Goal: Transaction & Acquisition: Purchase product/service

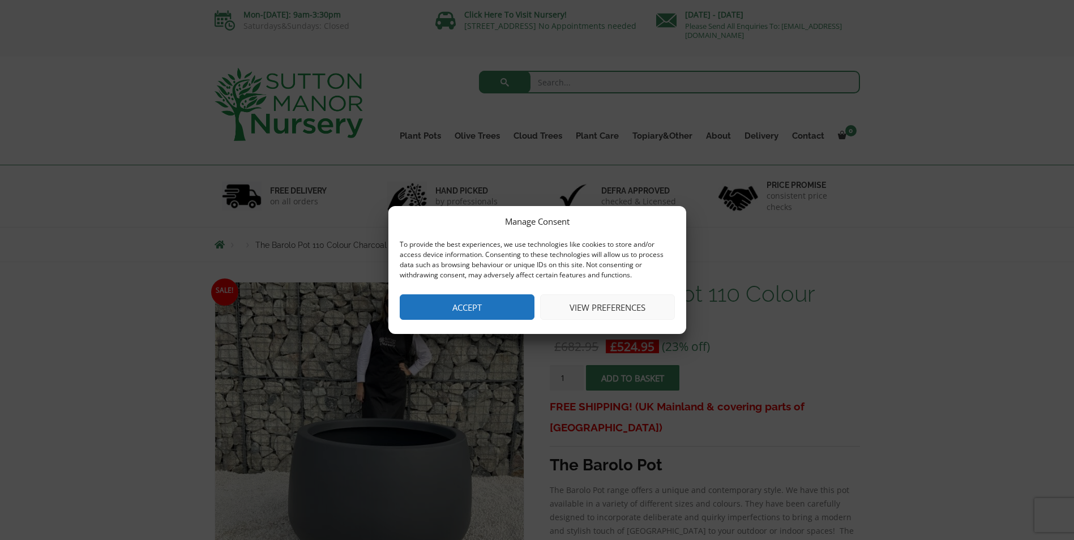
click at [496, 312] on button "Accept" at bounding box center [467, 307] width 135 height 25
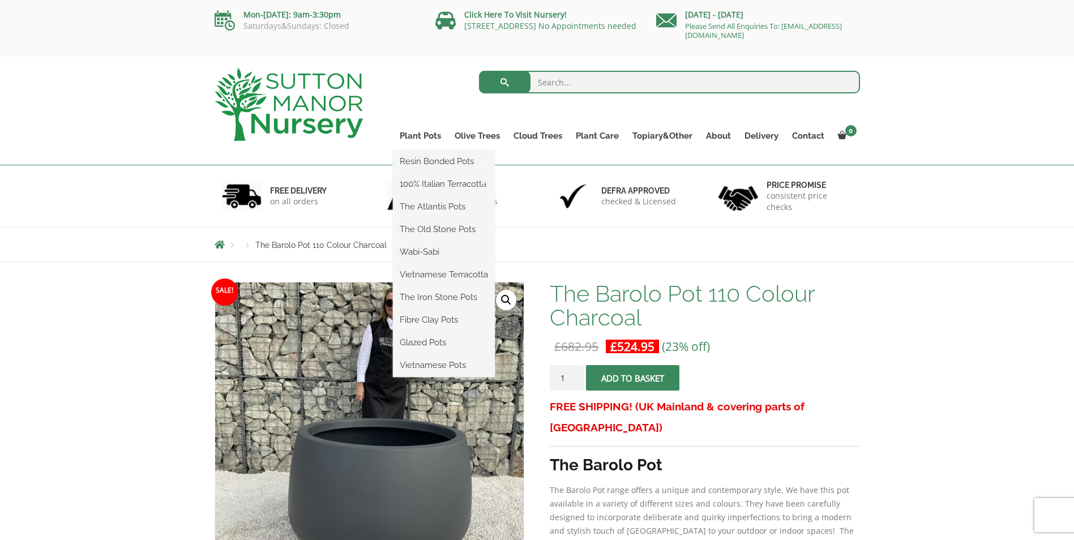
click at [429, 151] on ul "Resin Bonded Pots The Amalfi Pots The Milan Pots The Capri Pots The Brunello Po…" at bounding box center [444, 264] width 102 height 227
click at [429, 136] on link "Plant Pots" at bounding box center [420, 136] width 55 height 16
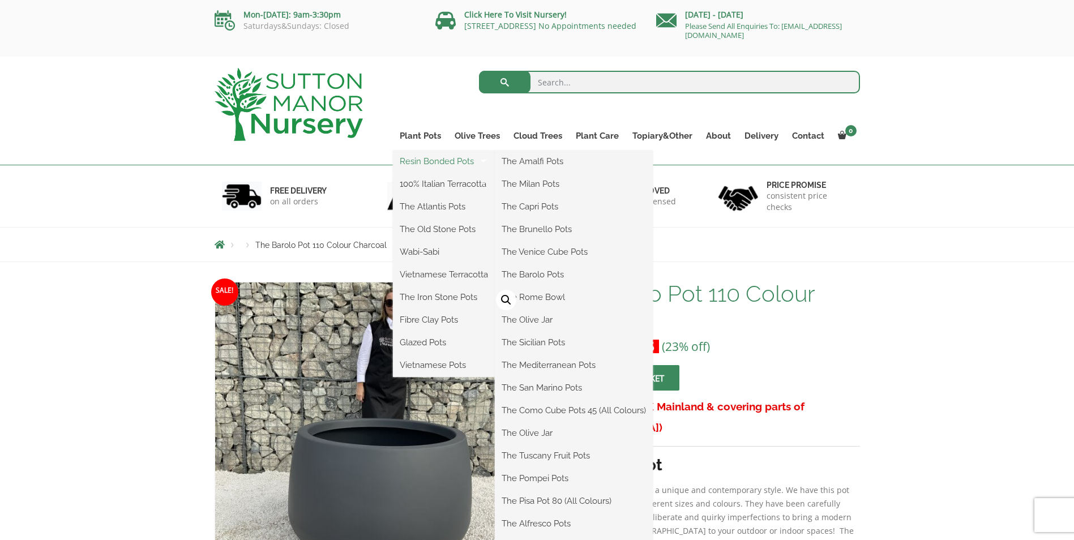
click at [433, 161] on link "Resin Bonded Pots" at bounding box center [444, 161] width 102 height 17
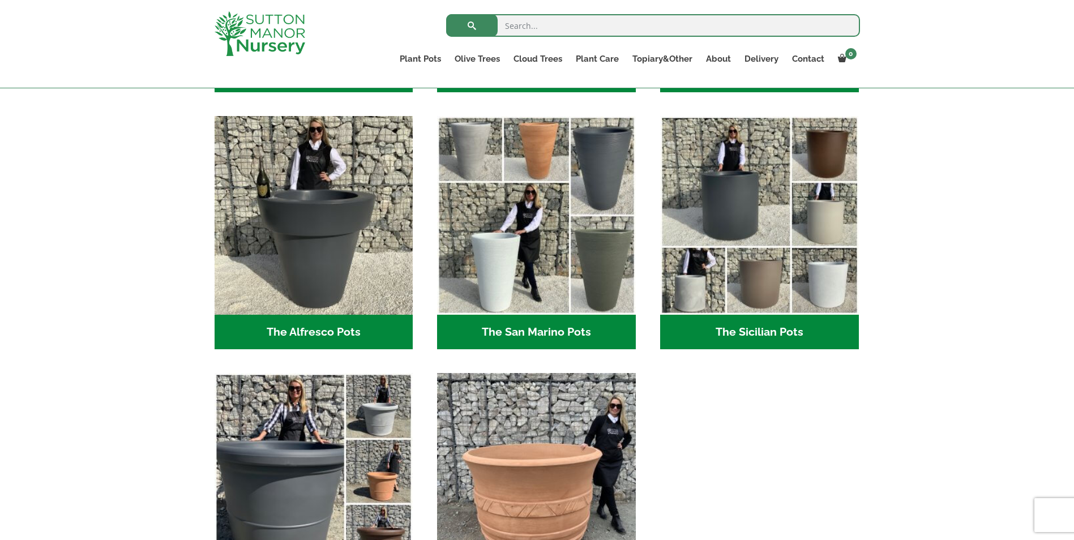
scroll to position [1133, 0]
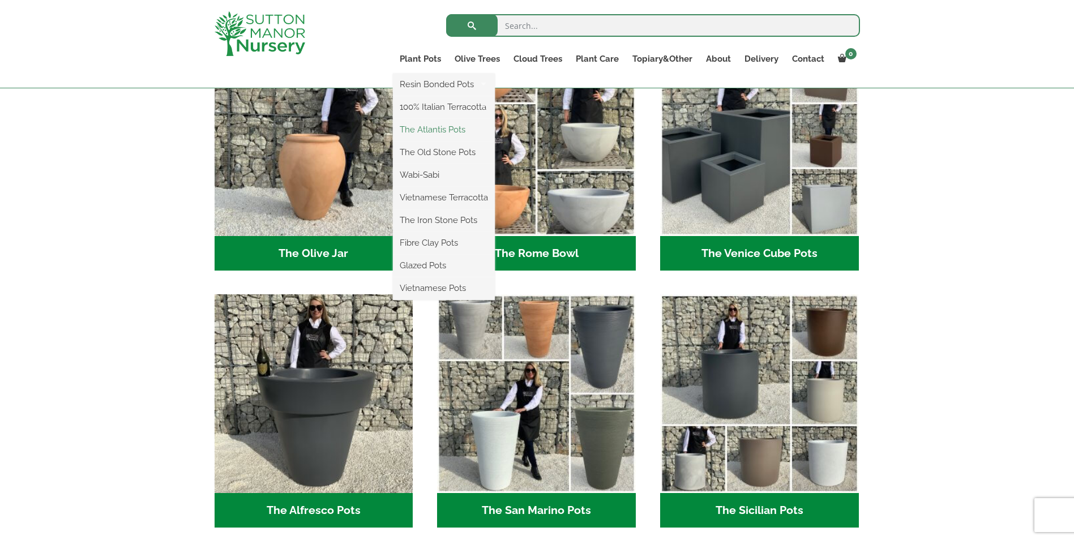
click at [427, 129] on link "The Atlantis Pots" at bounding box center [444, 129] width 102 height 17
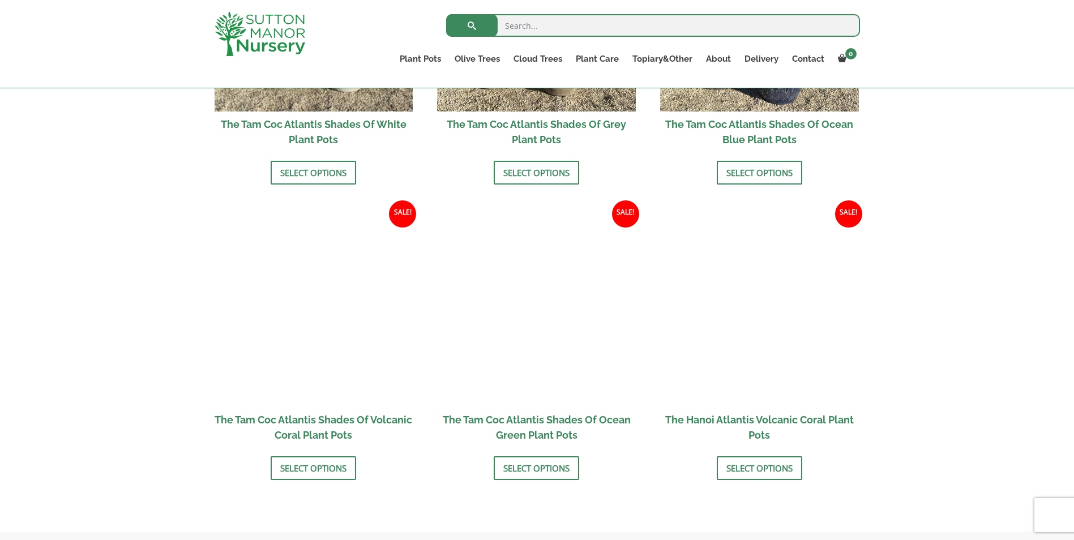
scroll to position [906, 0]
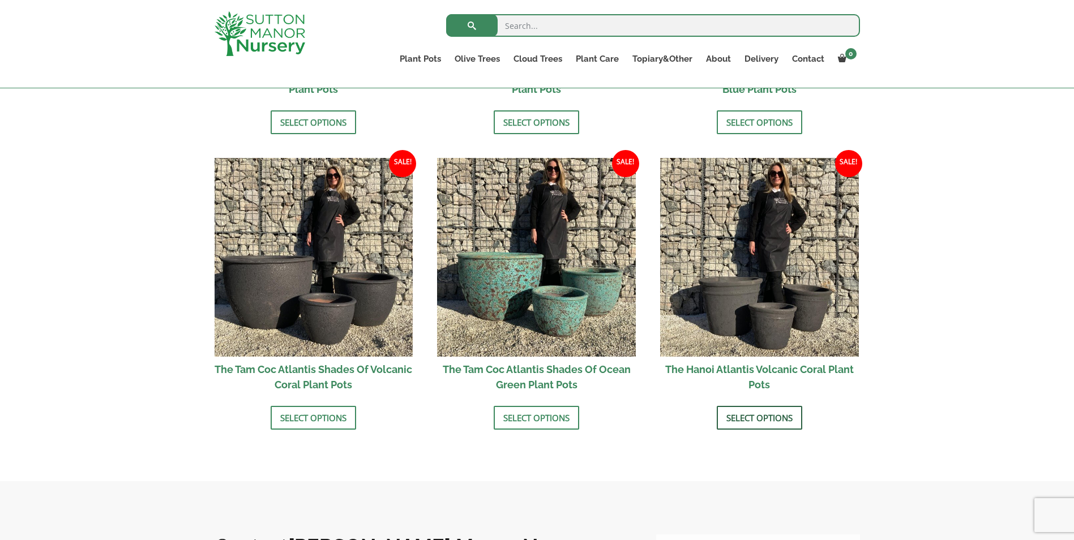
click at [773, 417] on link "Select options" at bounding box center [760, 418] width 86 height 24
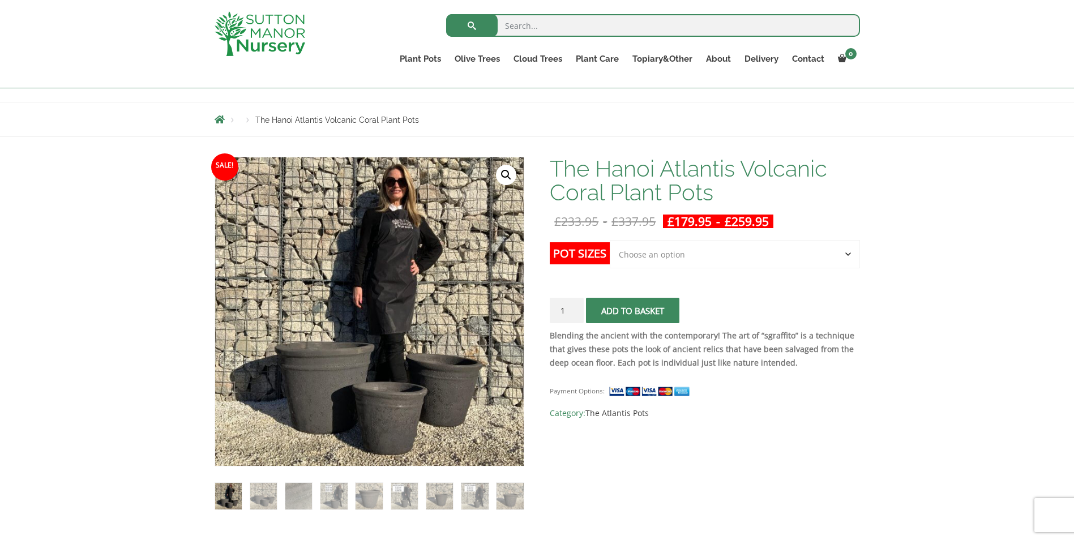
scroll to position [170, 0]
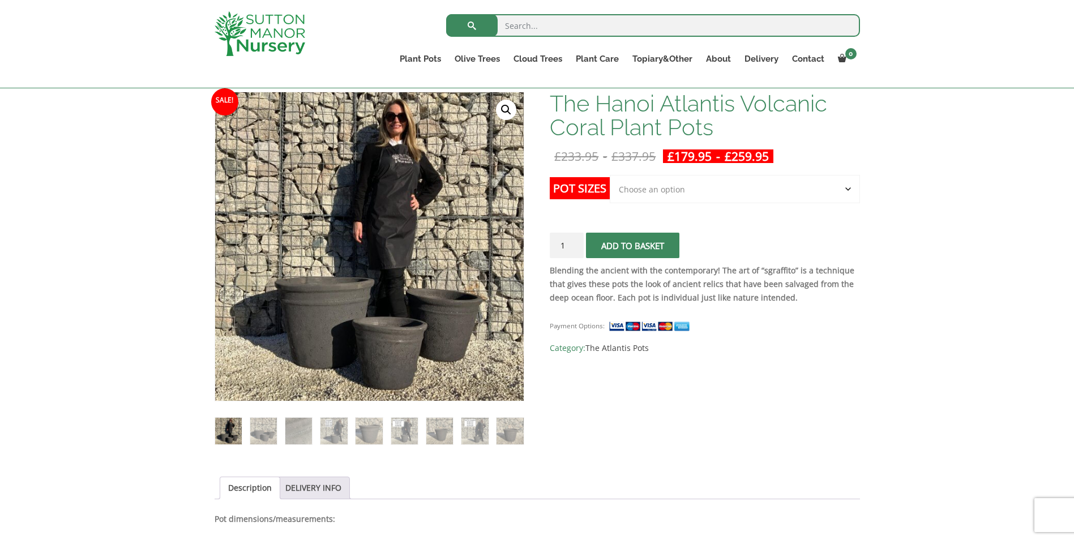
click at [838, 209] on td "Choose an option Click here to buy the 3rd to Largest Pot In The Picture Click …" at bounding box center [735, 200] width 250 height 50
click at [842, 202] on select "Choose an option Click here to buy the 3rd to Largest Pot In The Picture Click …" at bounding box center [735, 189] width 250 height 28
click at [610, 175] on select "Choose an option Click here to buy the 3rd to Largest Pot In The Picture Click …" at bounding box center [735, 189] width 250 height 28
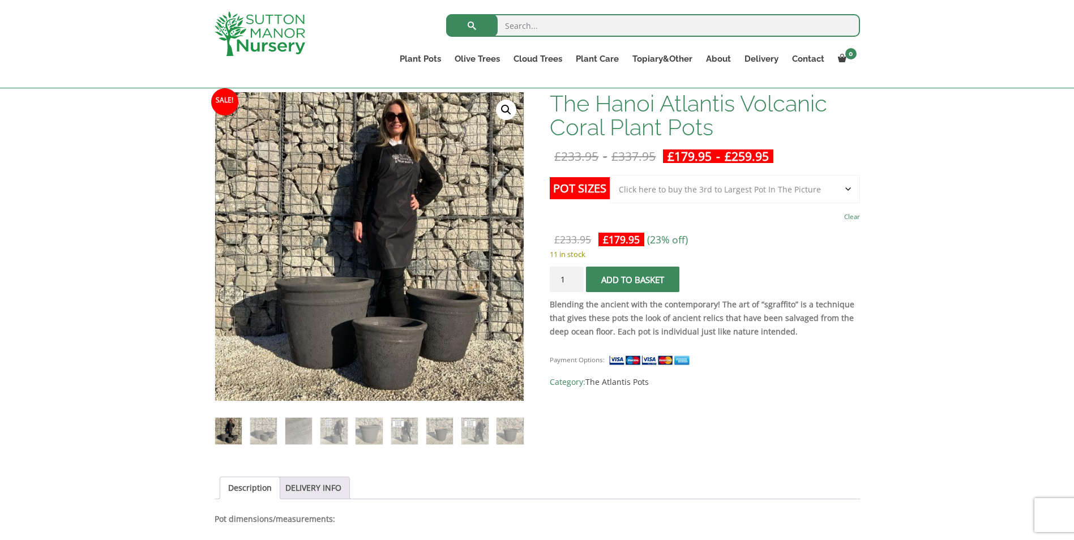
click at [840, 196] on select "Choose an option Click here to buy the 3rd to Largest Pot In The Picture Click …" at bounding box center [735, 189] width 250 height 28
click at [610, 175] on select "Choose an option Click here to buy the 3rd to Largest Pot In The Picture Click …" at bounding box center [735, 189] width 250 height 28
click at [743, 187] on select "Choose an option Click here to buy the 3rd to Largest Pot In The Picture Click …" at bounding box center [735, 189] width 250 height 28
click at [610, 175] on select "Choose an option Click here to buy the 3rd to Largest Pot In The Picture Click …" at bounding box center [735, 189] width 250 height 28
select select "Click here to buy the 2nd to Largest Pot In The Picture"
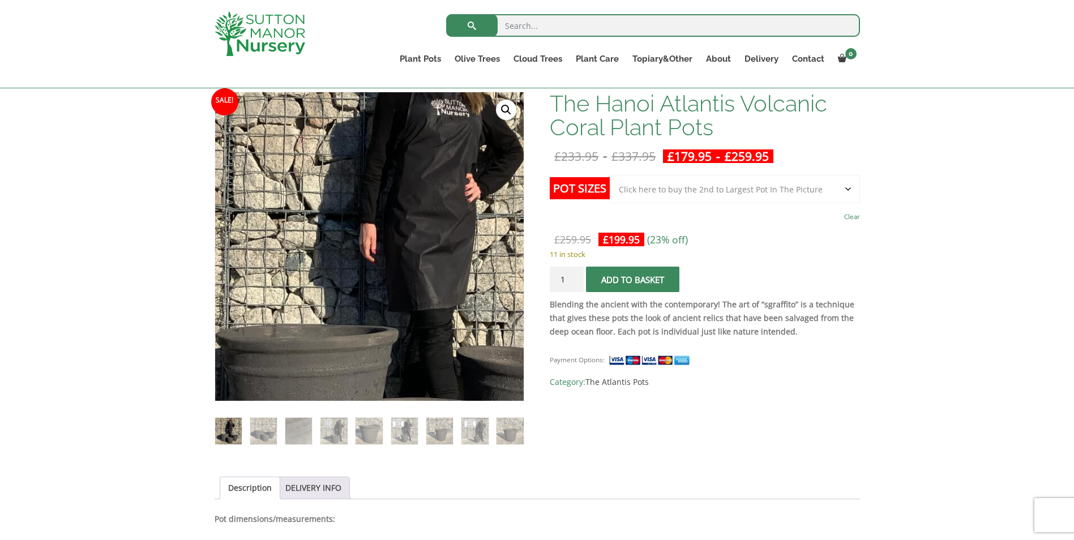
scroll to position [0, 0]
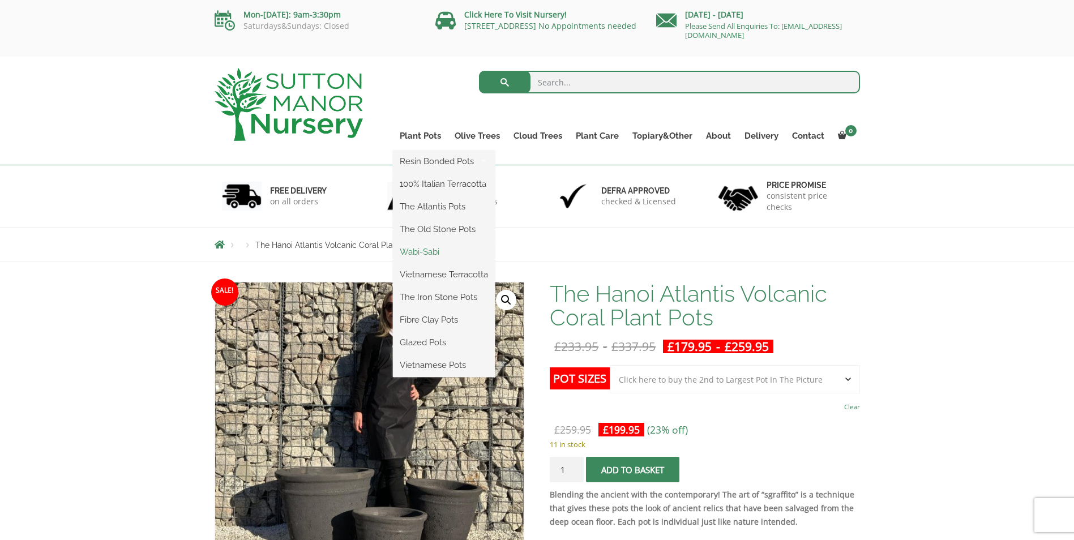
click at [428, 247] on link "Wabi-Sabi" at bounding box center [444, 252] width 102 height 17
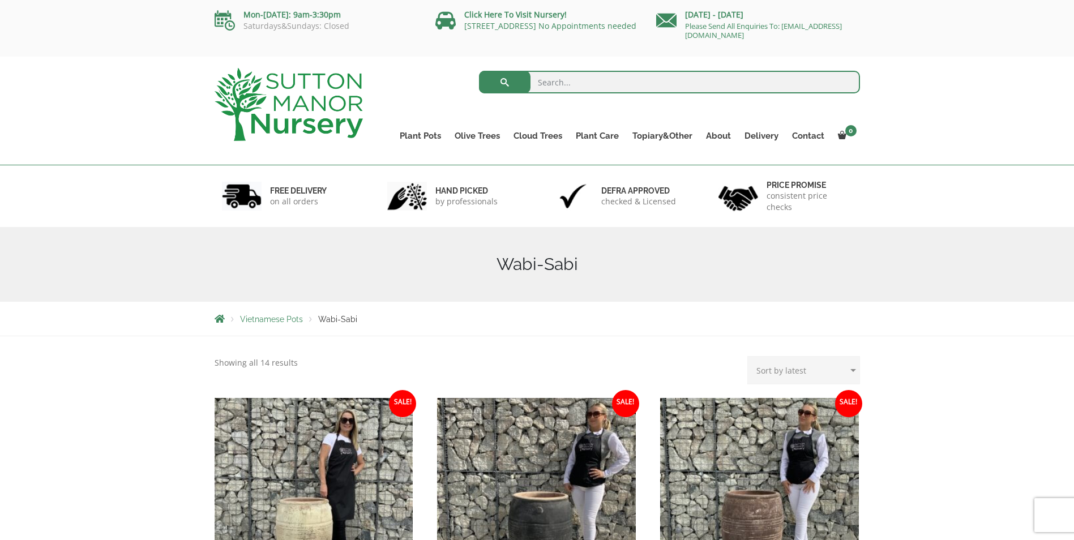
click at [839, 366] on select "Sort by popularity Sort by latest Sort by price: low to high Sort by price: hig…" at bounding box center [804, 370] width 113 height 28
select select "price"
click at [750, 356] on select "Sort by popularity Sort by latest Sort by price: low to high Sort by price: hig…" at bounding box center [804, 370] width 113 height 28
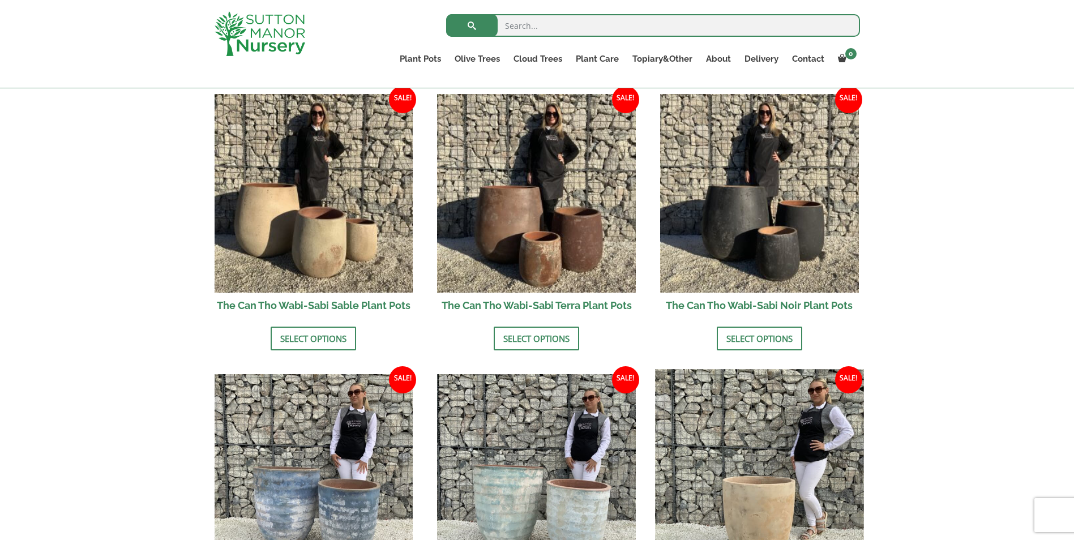
scroll to position [283, 0]
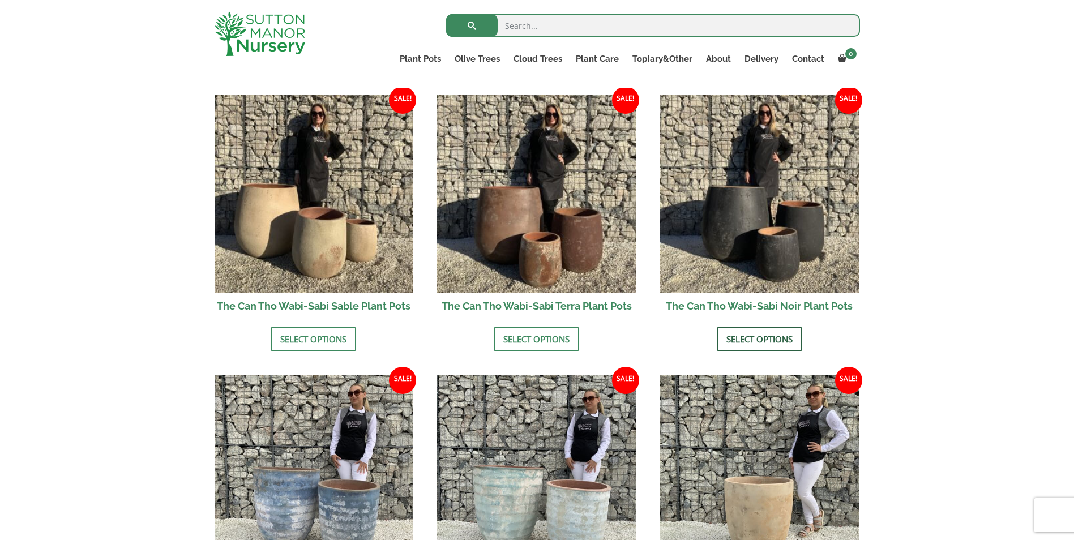
click at [788, 339] on link "Select options" at bounding box center [760, 339] width 86 height 24
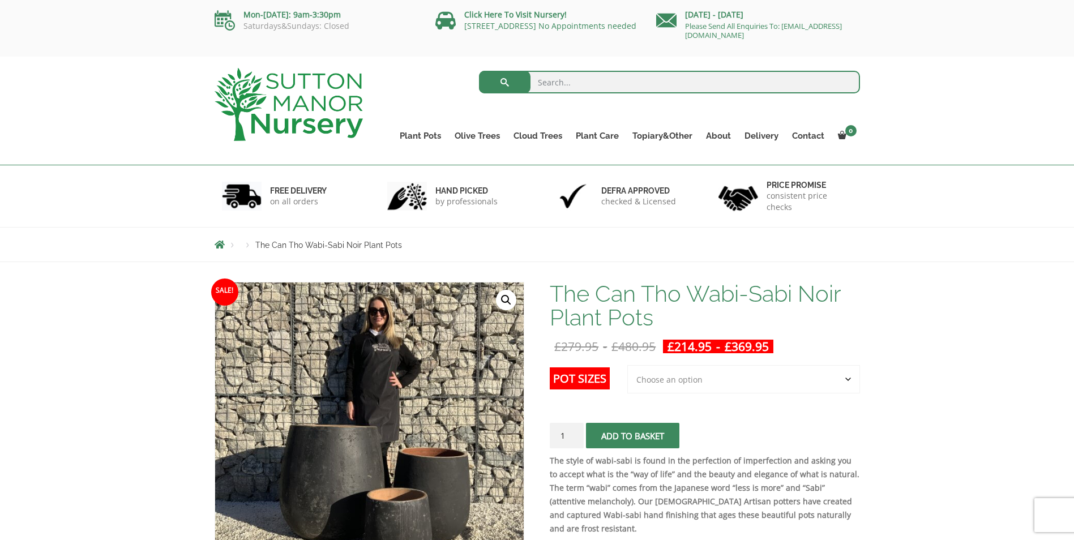
click at [843, 370] on select "Choose an option 3rd to Largest Pot In The Picture 2nd to Largest Pot In The Pi…" at bounding box center [744, 379] width 233 height 28
select select "Largest pot In The Picture"
click at [628, 365] on select "Choose an option 3rd to Largest Pot In The Picture 2nd to Largest Pot In The Pi…" at bounding box center [744, 379] width 233 height 28
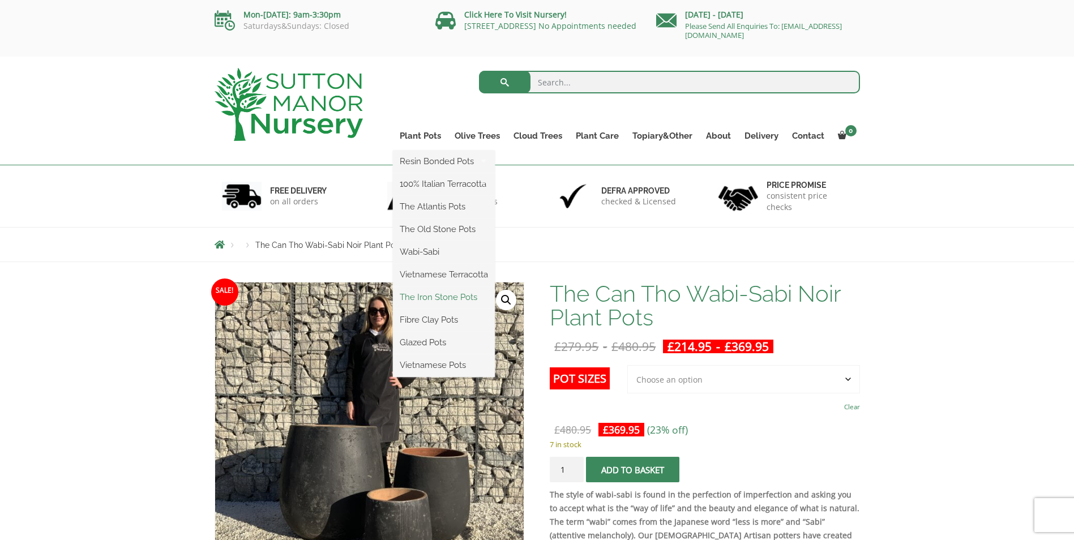
click at [456, 299] on link "The Iron Stone Pots" at bounding box center [444, 297] width 102 height 17
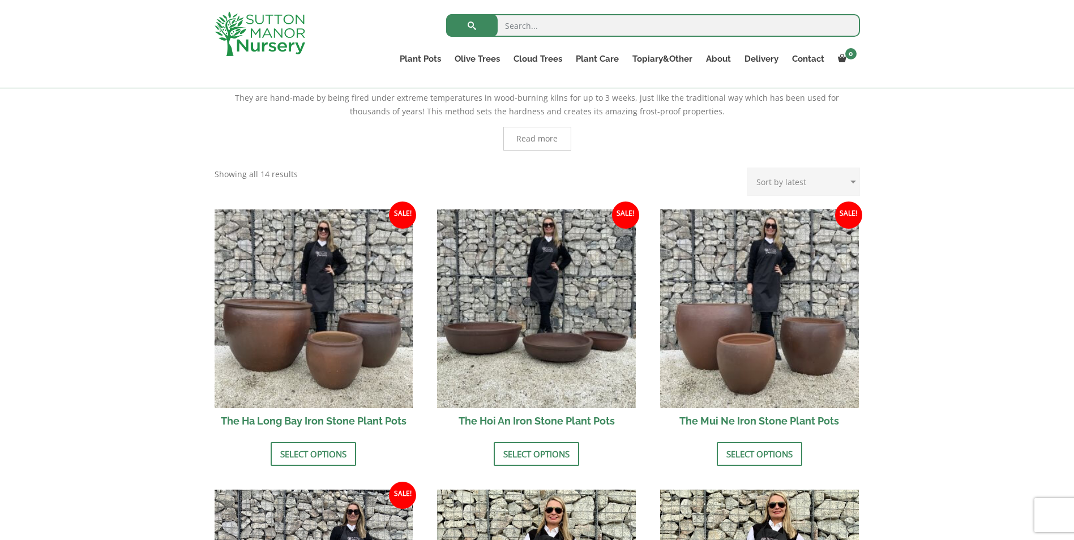
click at [829, 173] on select "Sort by popularity Sort by latest Sort by price: low to high Sort by price: hig…" at bounding box center [804, 182] width 113 height 28
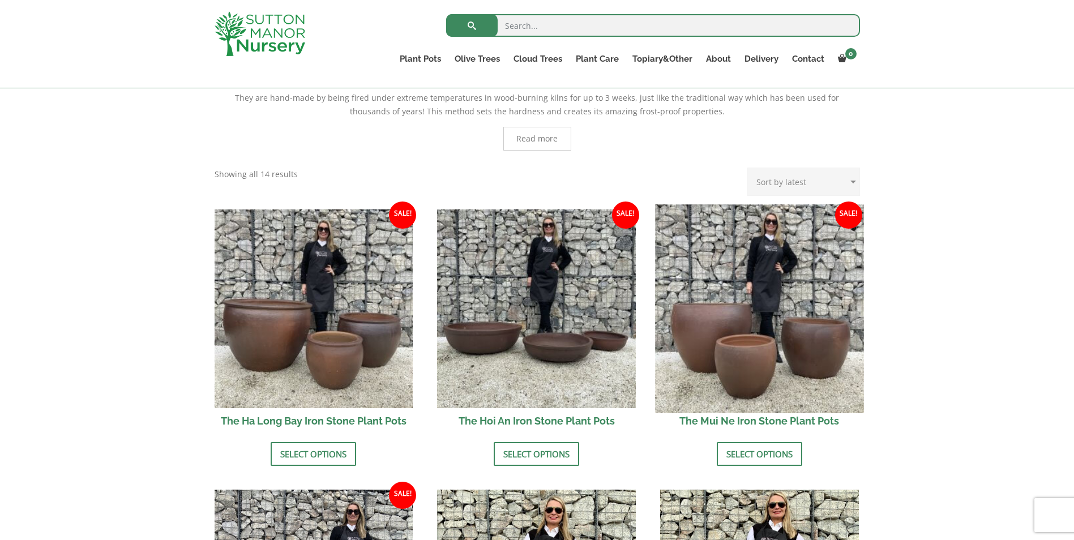
select select "price"
click at [750, 168] on select "Sort by popularity Sort by latest Sort by price: low to high Sort by price: hig…" at bounding box center [804, 182] width 113 height 28
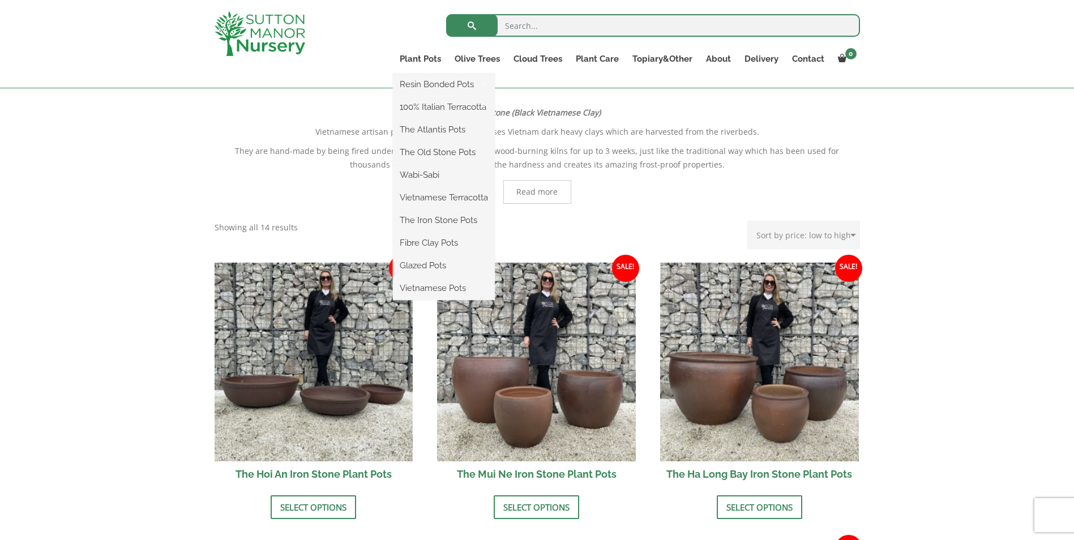
scroll to position [227, 0]
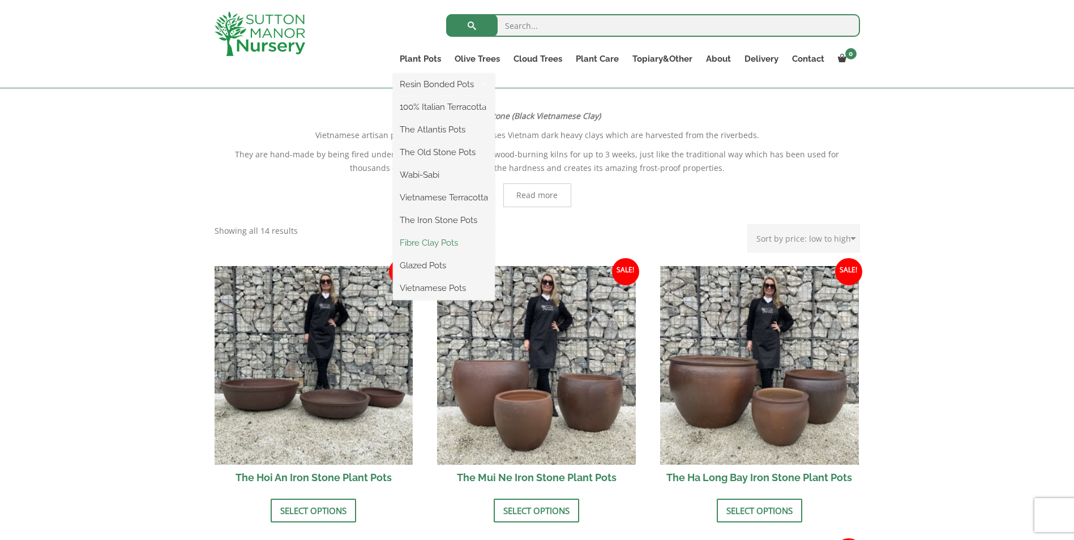
click at [437, 245] on link "Fibre Clay Pots" at bounding box center [444, 242] width 102 height 17
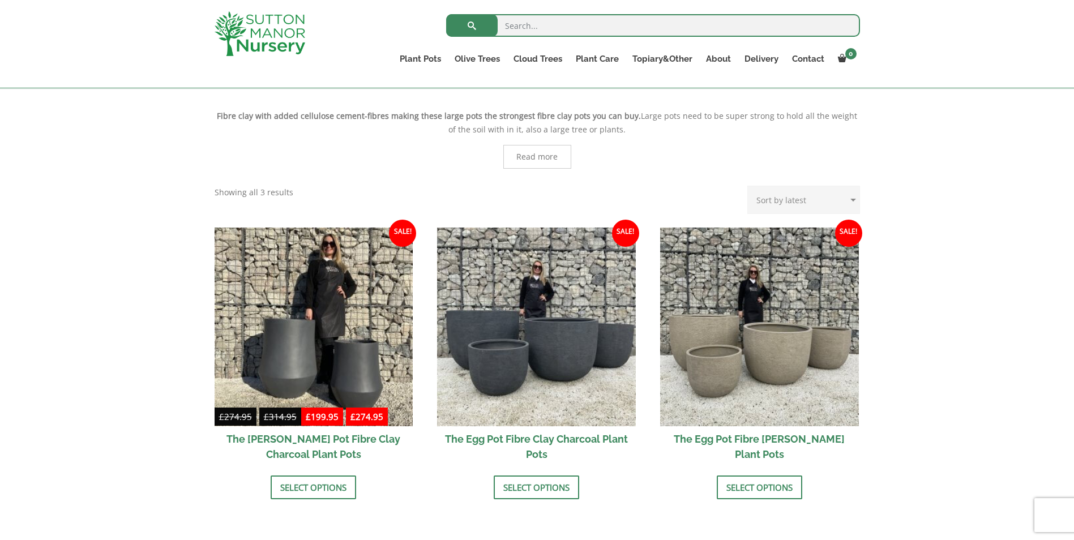
click at [844, 195] on select "Sort by popularity Sort by latest Sort by price: low to high Sort by price: hig…" at bounding box center [804, 200] width 113 height 28
select select "price"
click at [750, 186] on select "Sort by popularity Sort by latest Sort by price: low to high Sort by price: hig…" at bounding box center [804, 200] width 113 height 28
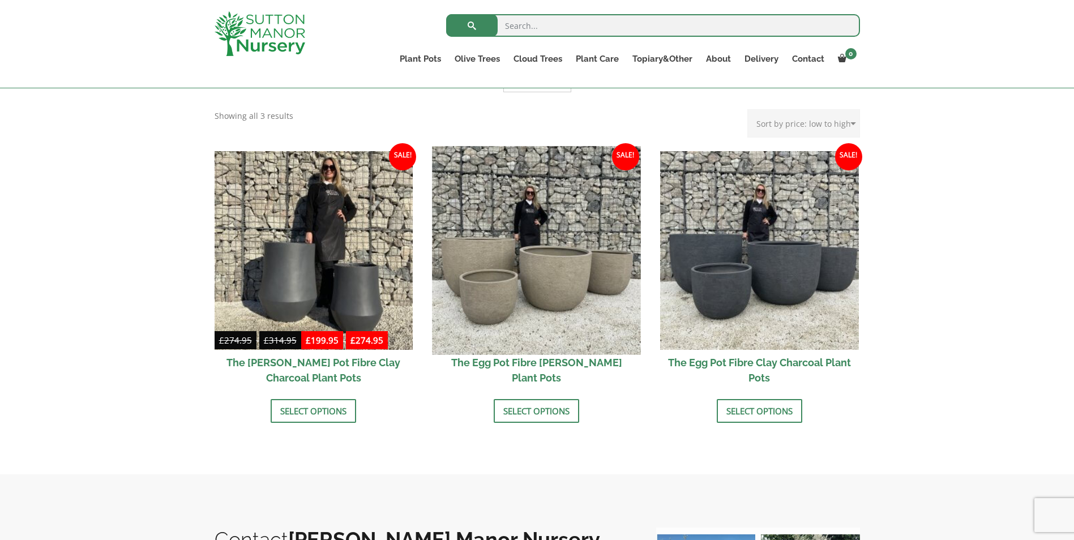
scroll to position [283, 0]
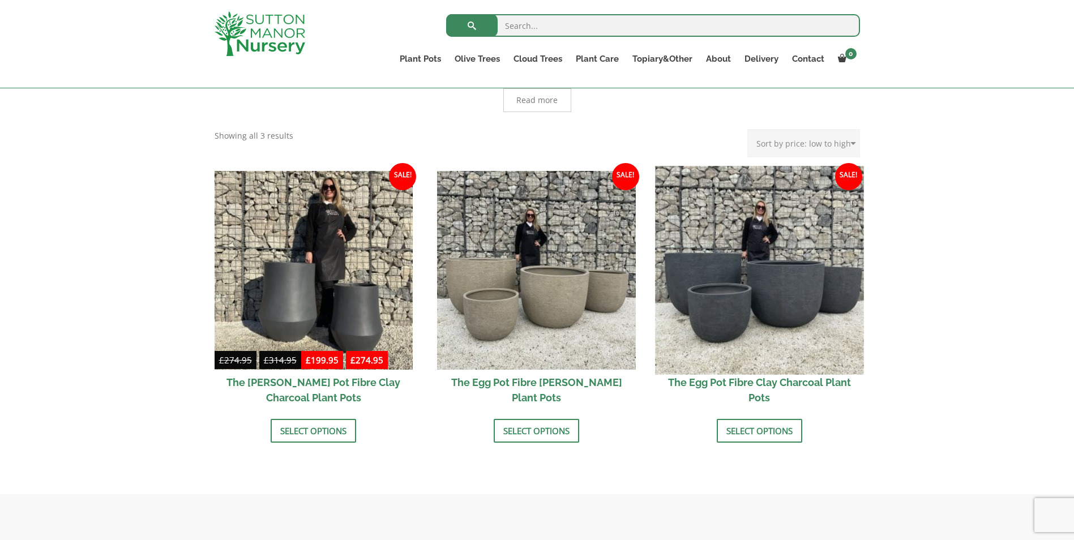
click at [710, 321] on img at bounding box center [759, 270] width 208 height 208
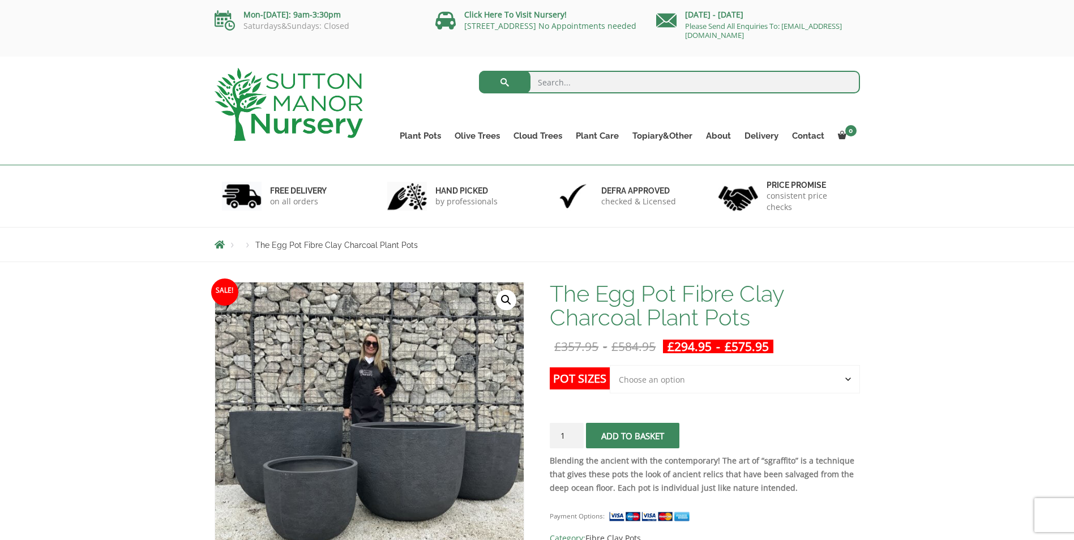
click at [834, 380] on select "Choose an option Click here to buy the 5th To Largest Pot In The Picture Click …" at bounding box center [735, 379] width 250 height 28
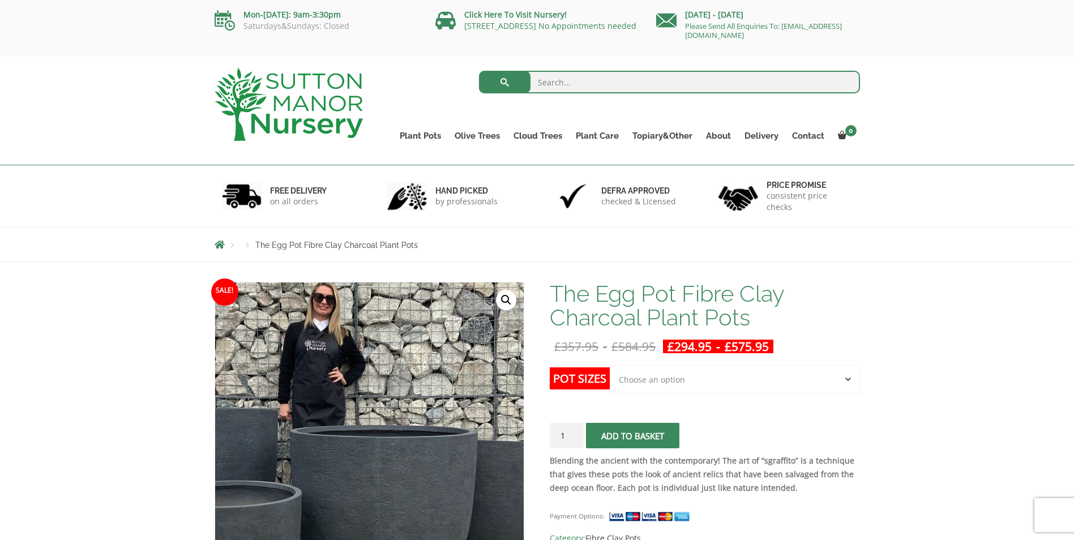
scroll to position [170, 0]
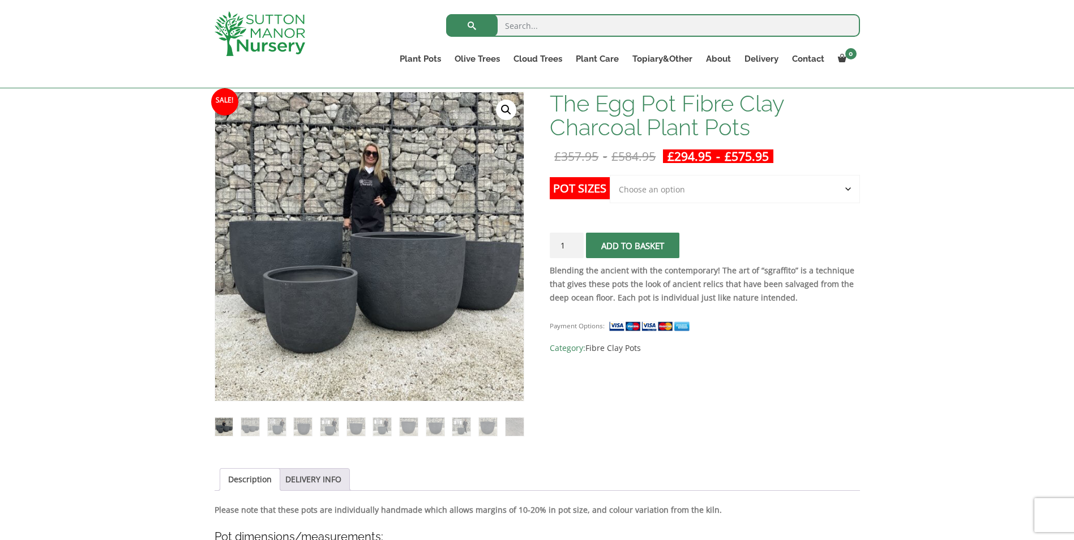
click at [262, 429] on ol at bounding box center [370, 419] width 310 height 35
click at [256, 429] on img at bounding box center [250, 427] width 18 height 18
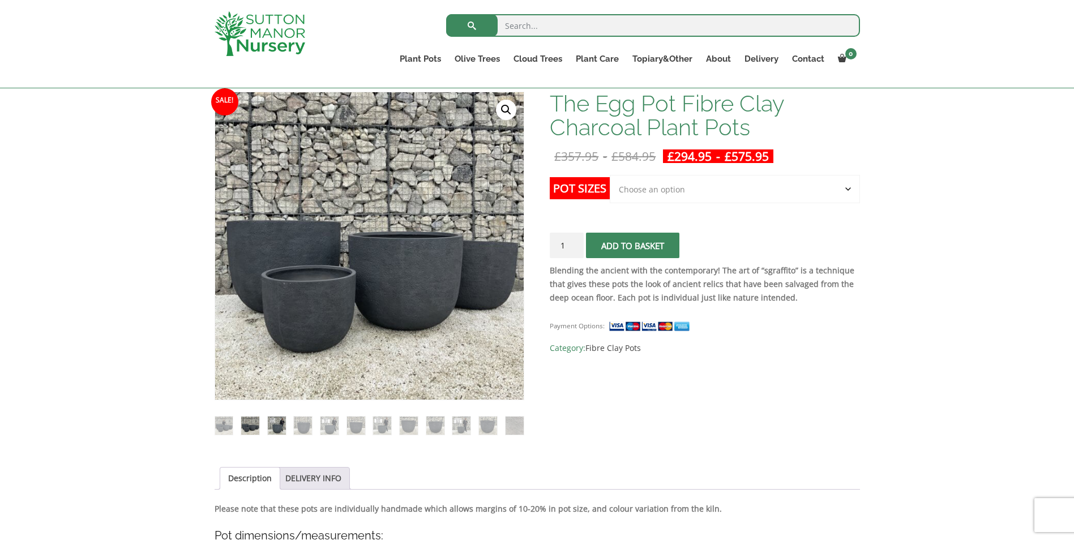
click at [274, 429] on img at bounding box center [277, 426] width 18 height 18
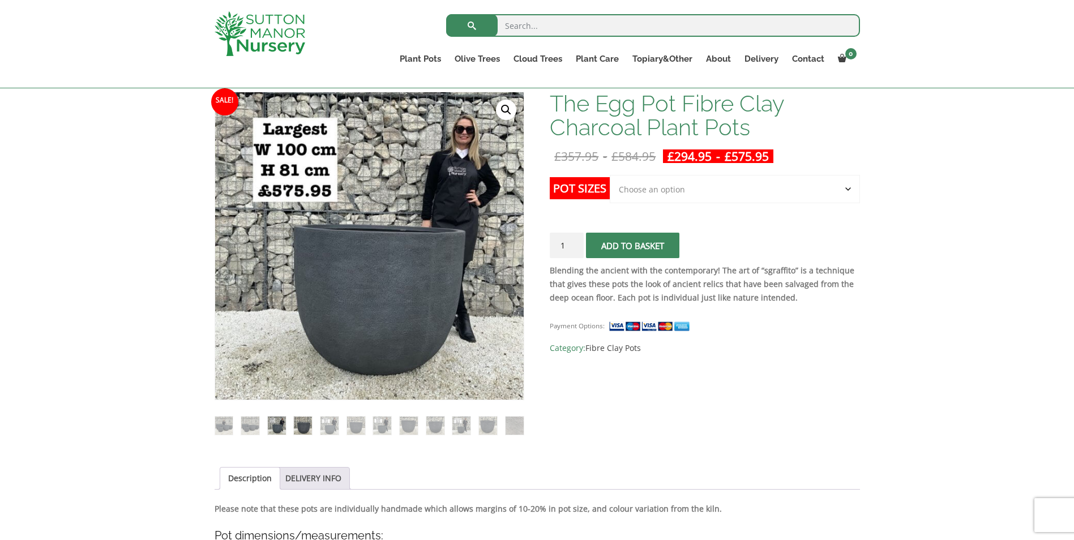
click at [297, 428] on img at bounding box center [303, 426] width 18 height 18
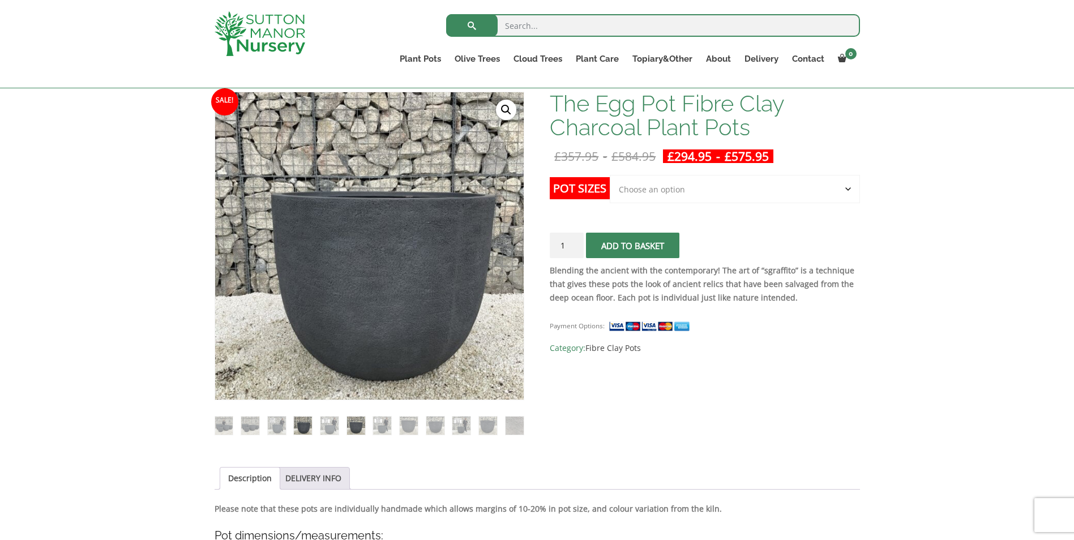
drag, startPoint x: 328, startPoint y: 427, endPoint x: 352, endPoint y: 429, distance: 24.5
click at [329, 427] on img at bounding box center [330, 426] width 18 height 18
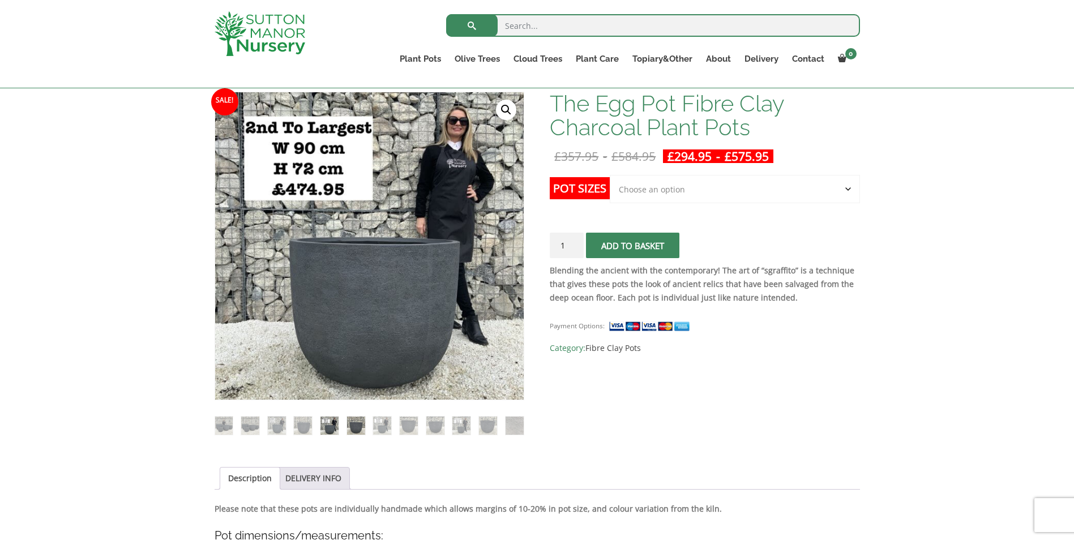
click at [352, 429] on img at bounding box center [356, 426] width 18 height 18
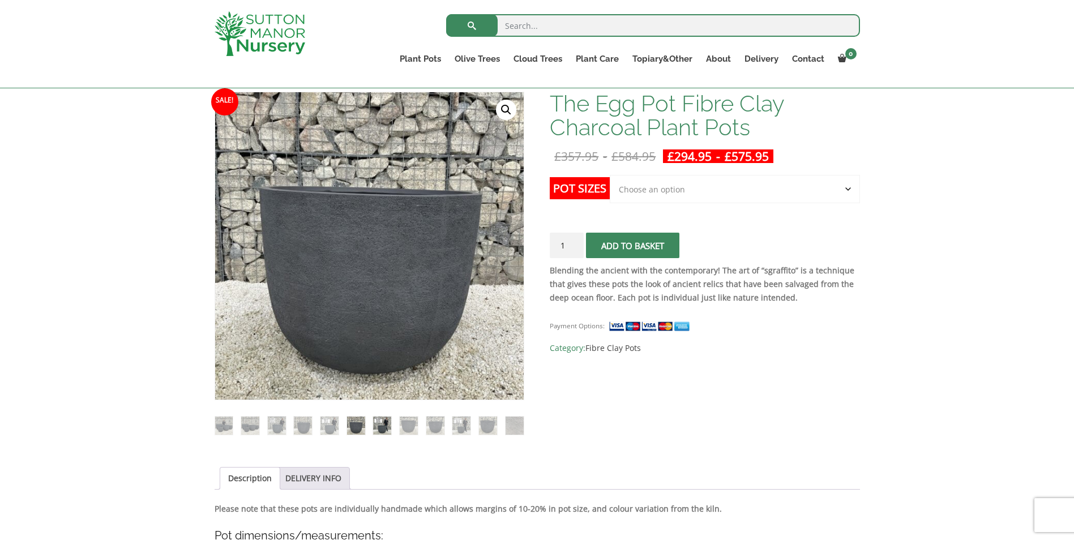
click at [382, 430] on img at bounding box center [382, 426] width 18 height 18
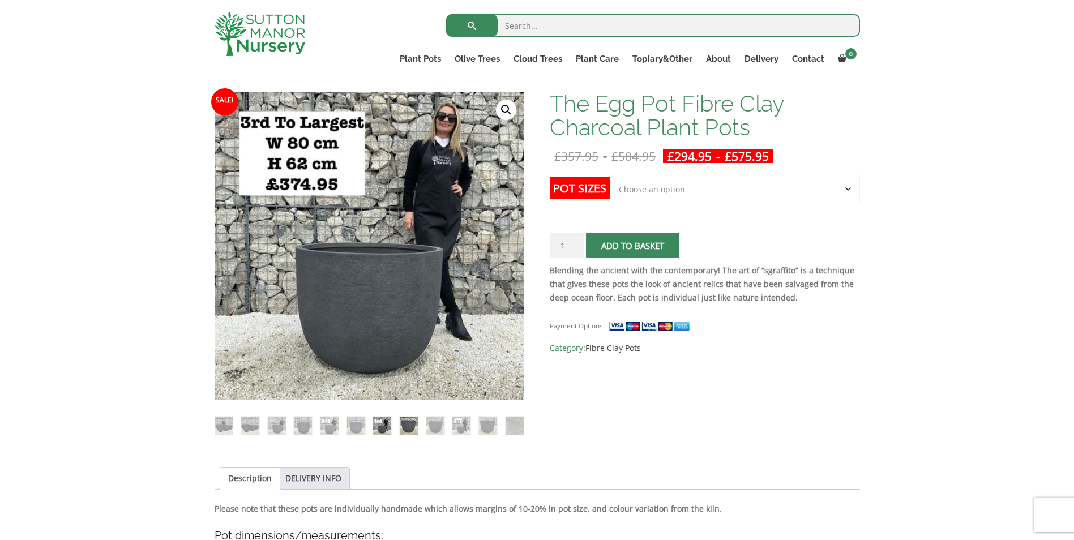
click at [408, 429] on img at bounding box center [409, 426] width 18 height 18
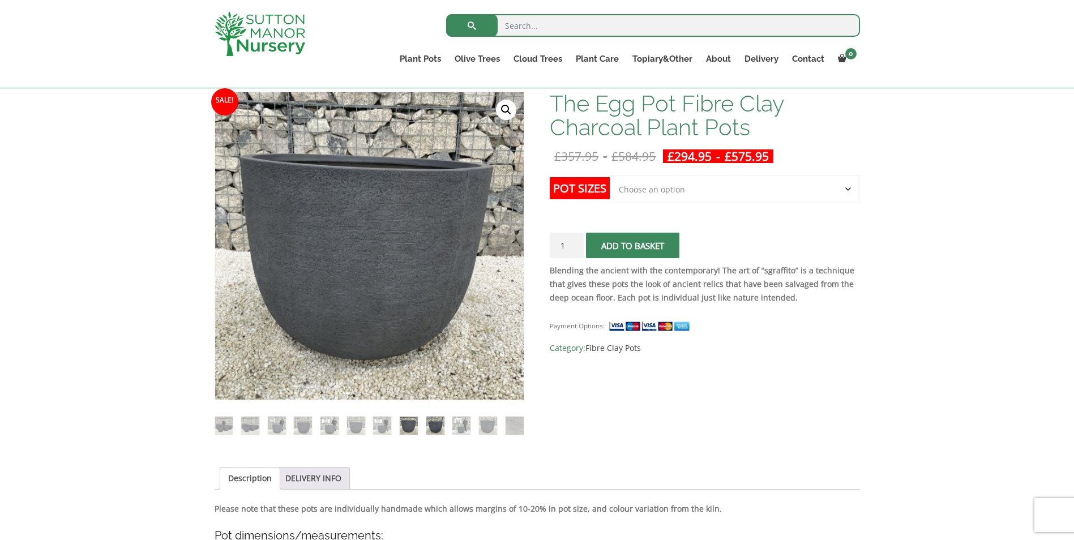
click at [433, 429] on img at bounding box center [435, 426] width 18 height 18
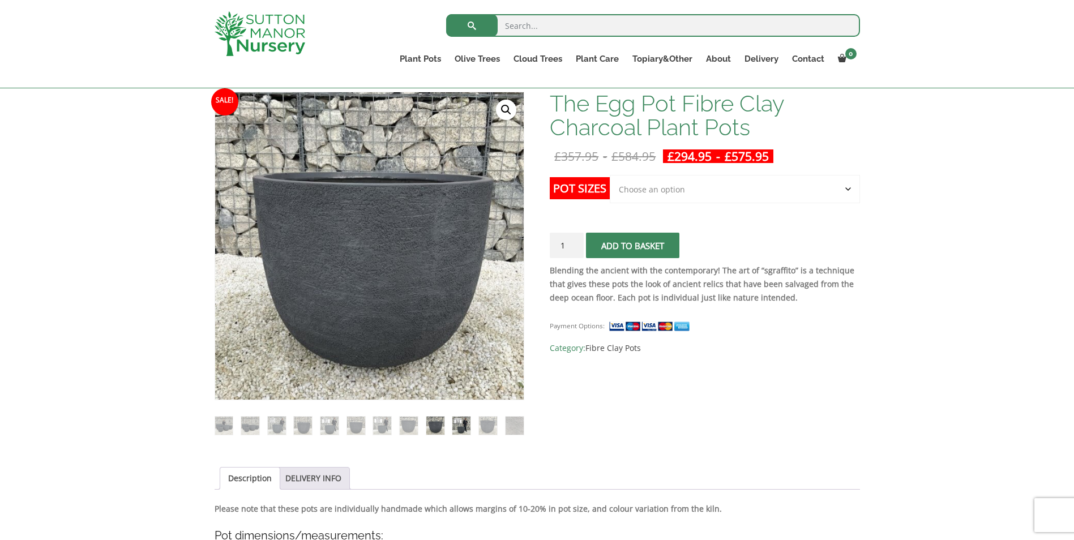
click at [464, 427] on img at bounding box center [462, 426] width 18 height 18
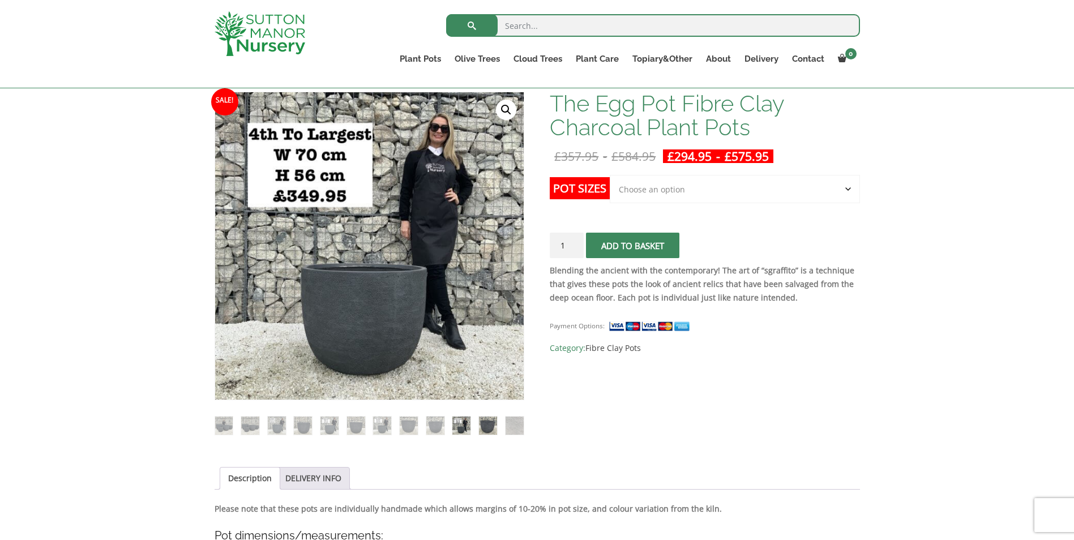
click at [491, 428] on img at bounding box center [488, 426] width 18 height 18
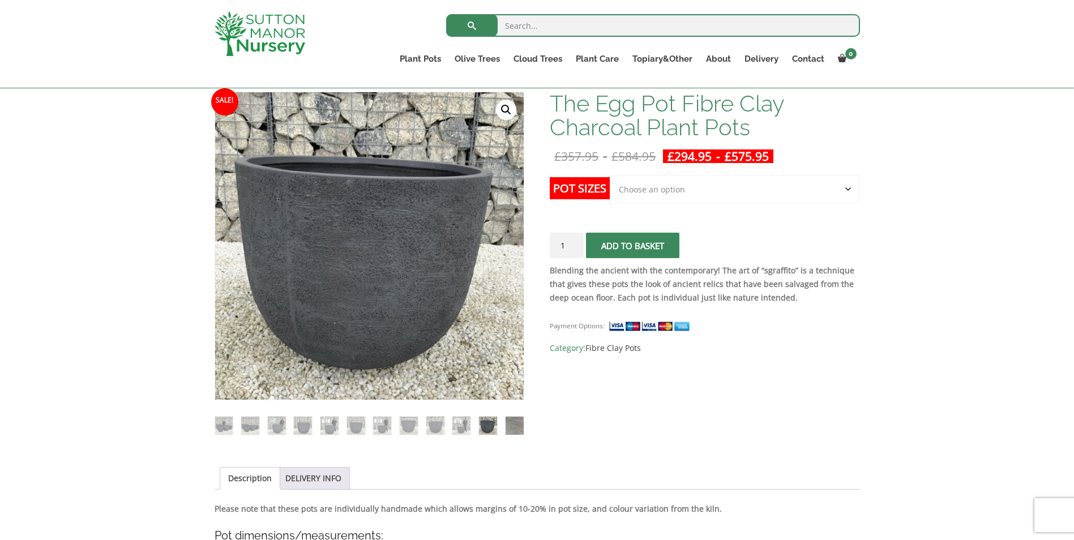
click at [517, 429] on img at bounding box center [515, 426] width 18 height 18
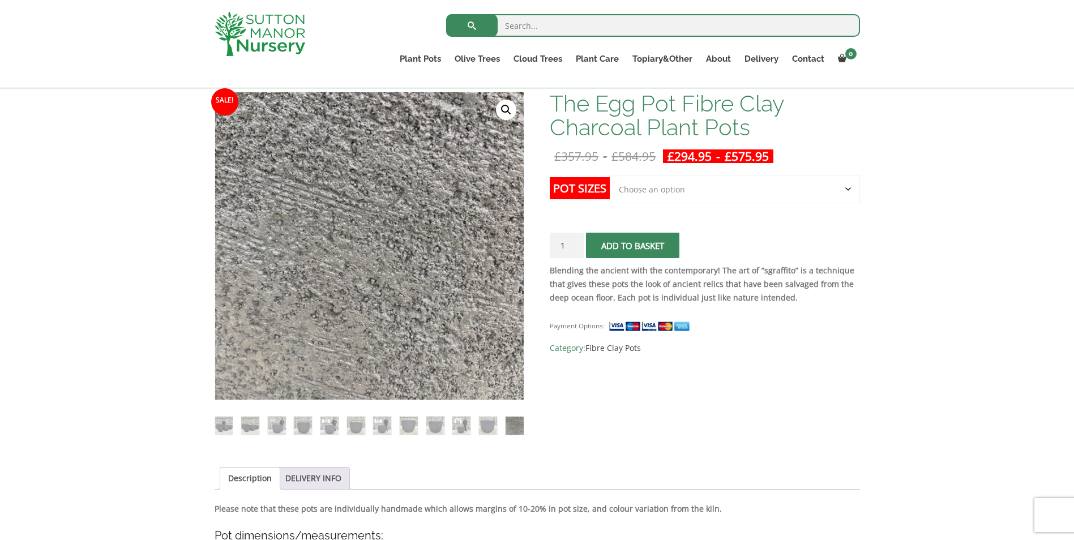
click at [517, 429] on img at bounding box center [515, 426] width 18 height 18
click at [669, 190] on select "Choose an option Click here to buy the 5th To Largest Pot In The Picture Click …" at bounding box center [735, 189] width 250 height 28
click at [610, 175] on select "Choose an option Click here to buy the 5th To Largest Pot In The Picture Click …" at bounding box center [735, 189] width 250 height 28
select select "Click here to buy the 4th To Largest Pot In The Picture"
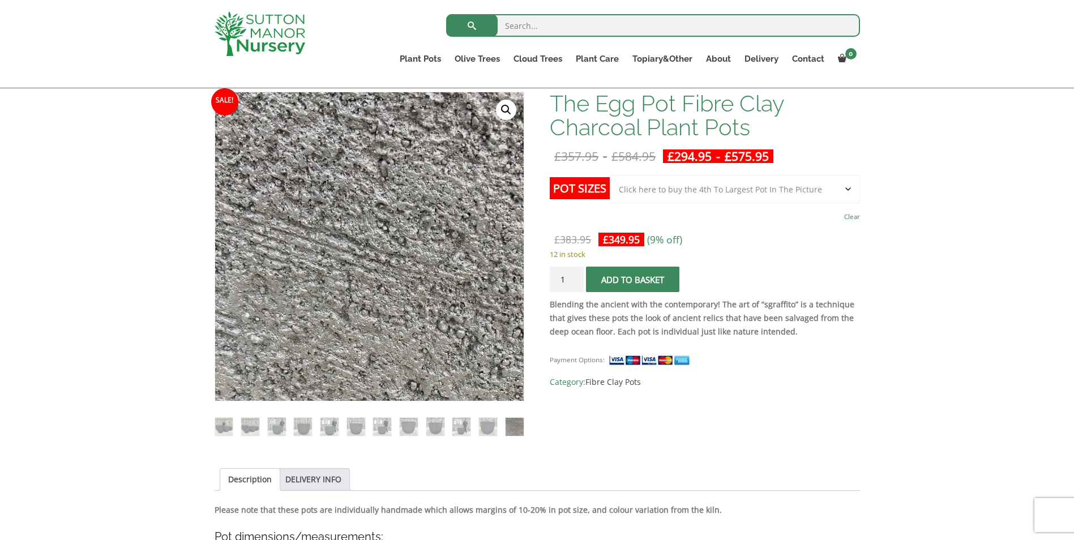
scroll to position [0, 0]
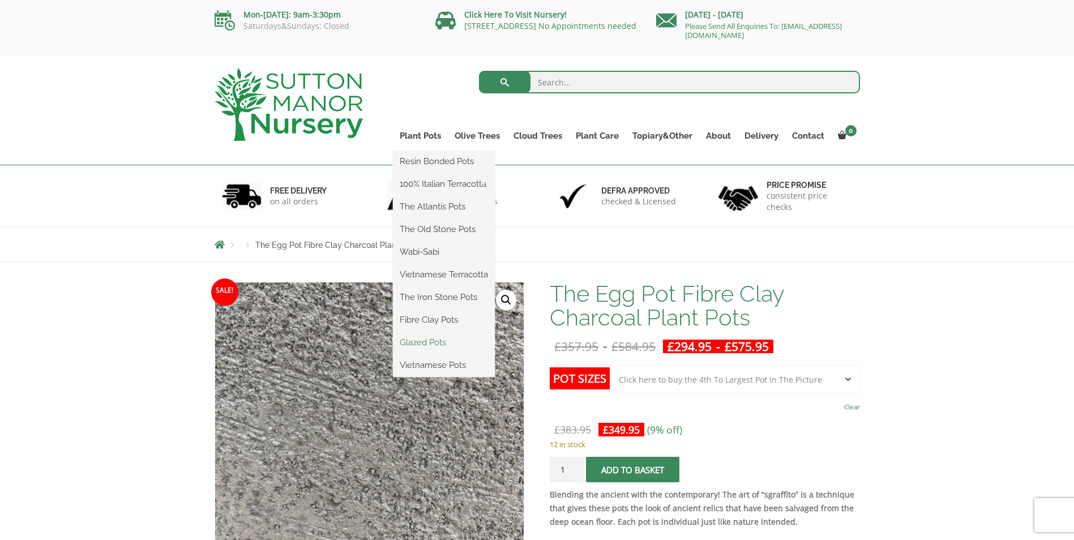
click at [440, 340] on link "Glazed Pots" at bounding box center [444, 342] width 102 height 17
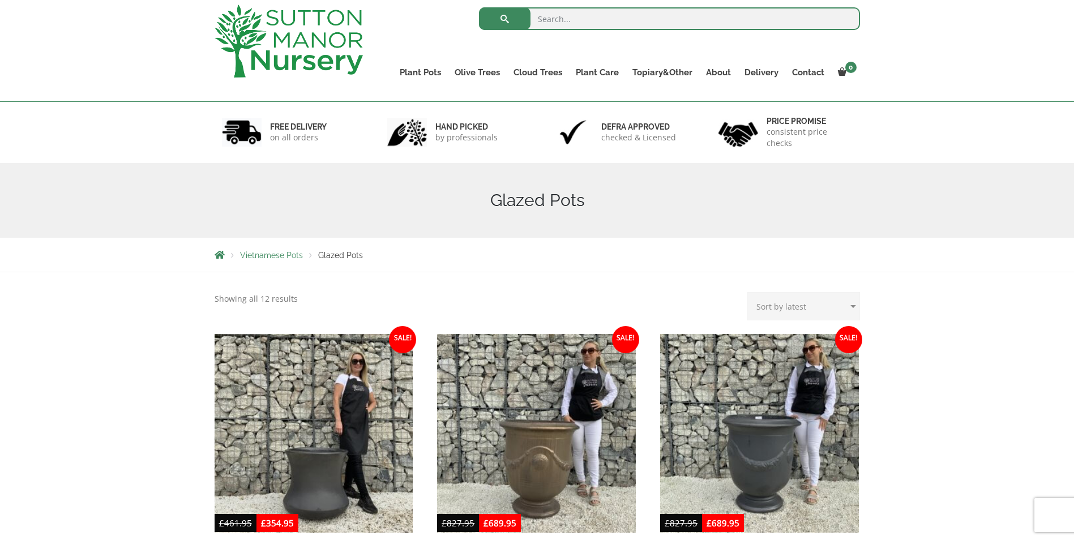
scroll to position [57, 0]
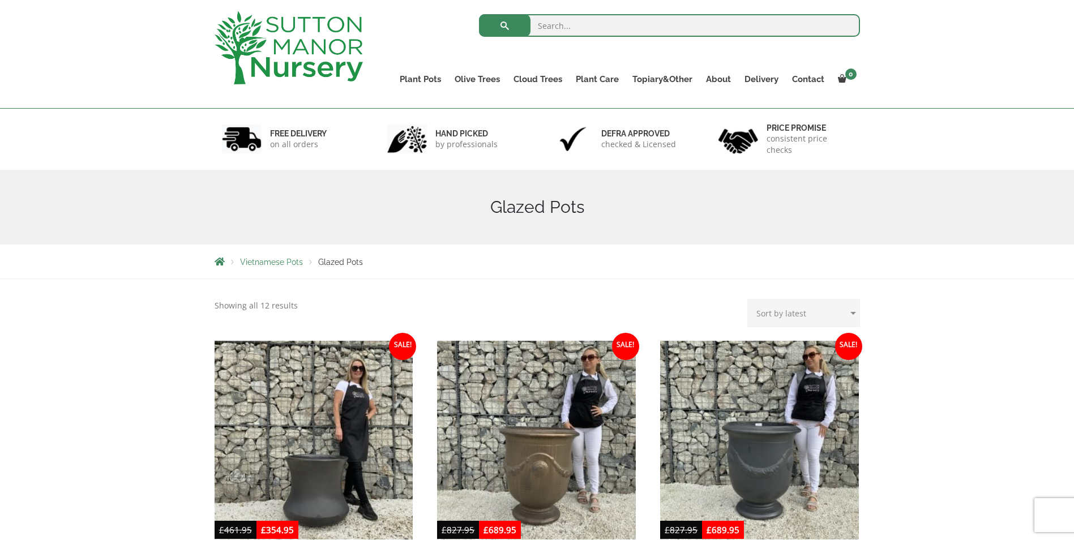
click at [822, 318] on select "Sort by popularity Sort by latest Sort by price: low to high Sort by price: hig…" at bounding box center [804, 313] width 113 height 28
select select "price"
click at [750, 299] on select "Sort by popularity Sort by latest Sort by price: low to high Sort by price: hig…" at bounding box center [804, 313] width 113 height 28
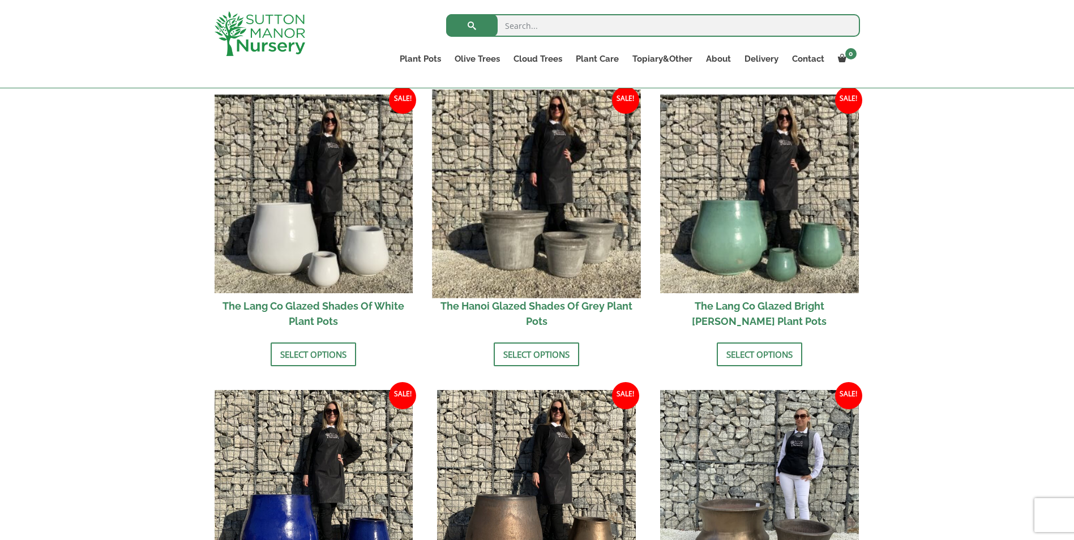
scroll to position [283, 0]
click at [543, 251] on img at bounding box center [537, 193] width 208 height 208
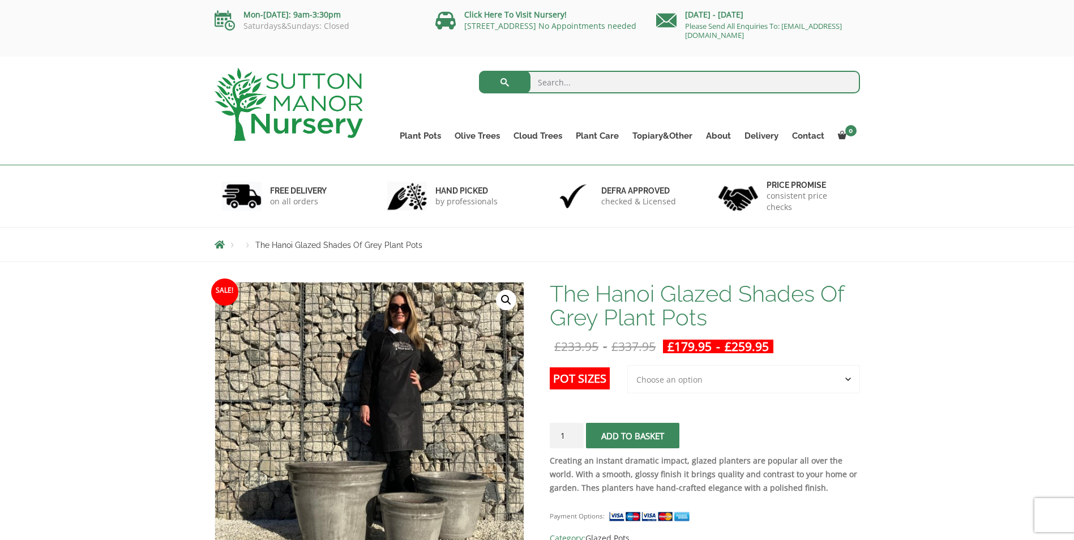
click at [799, 366] on select "Choose an option 3rd to Largest Pot In The Picture 2nd to Largest Pot In The Pi…" at bounding box center [744, 379] width 233 height 28
select select "Largest pot In The Picture"
click at [628, 365] on select "Choose an option 3rd to Largest Pot In The Picture 2nd to Largest Pot In The Pi…" at bounding box center [744, 379] width 233 height 28
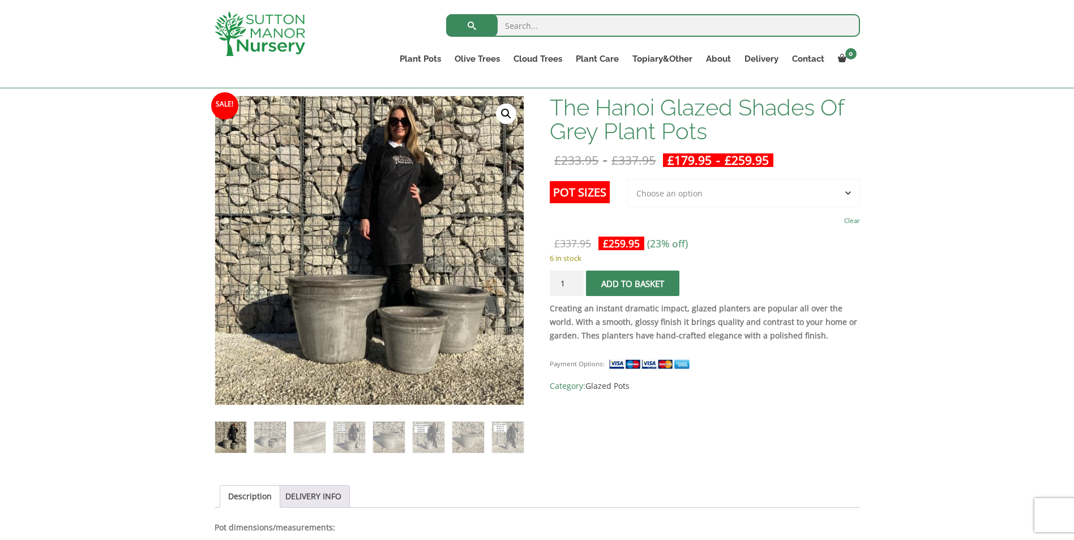
scroll to position [170, 0]
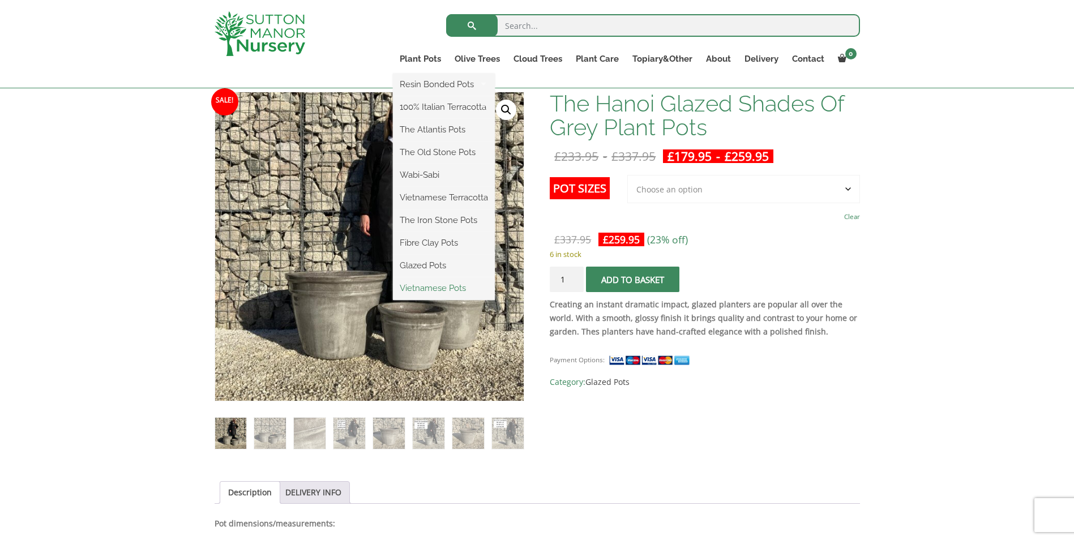
click at [430, 286] on link "Vietnamese Pots" at bounding box center [444, 288] width 102 height 17
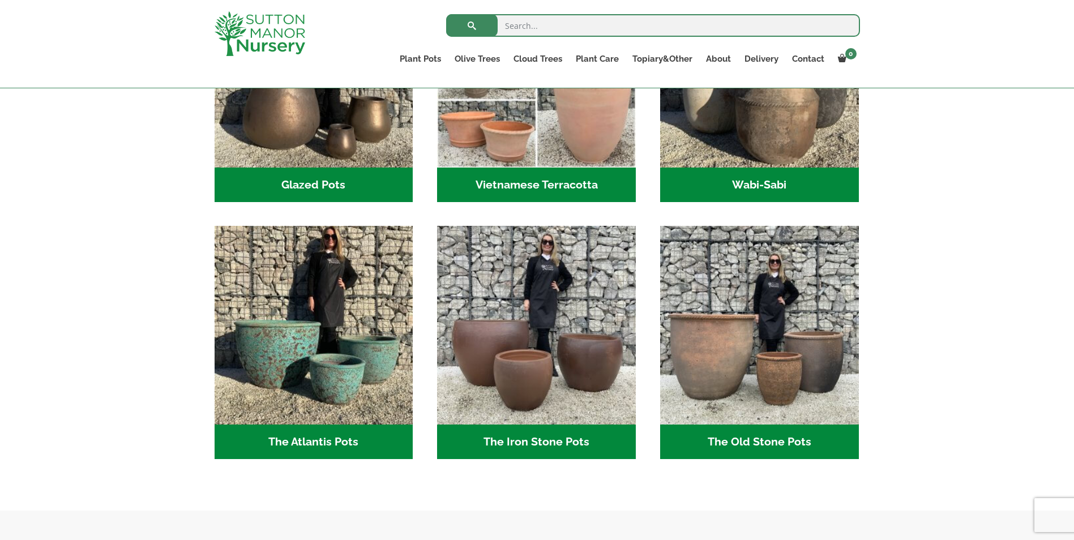
scroll to position [289, 0]
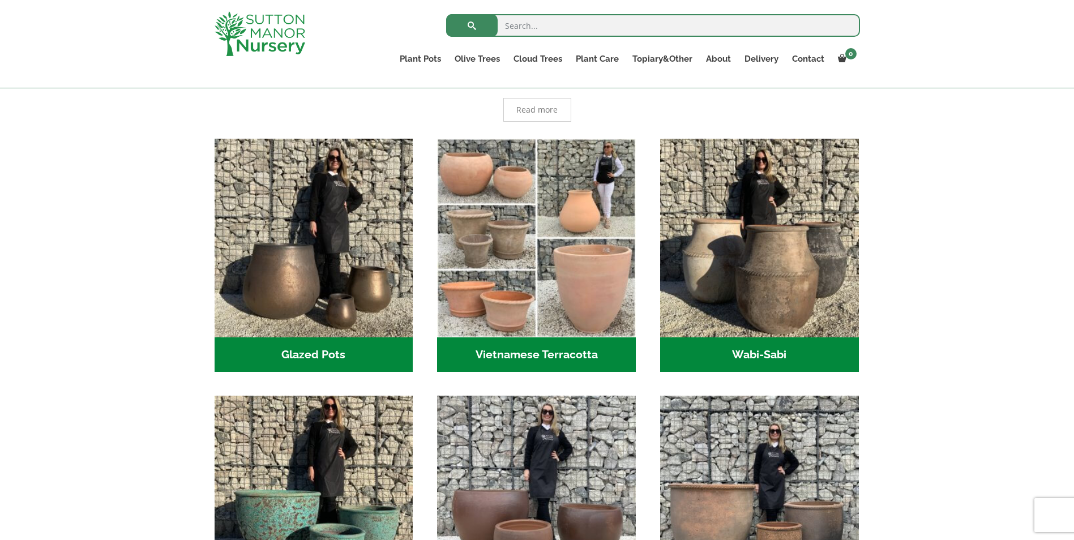
click at [288, 35] on img at bounding box center [260, 33] width 91 height 45
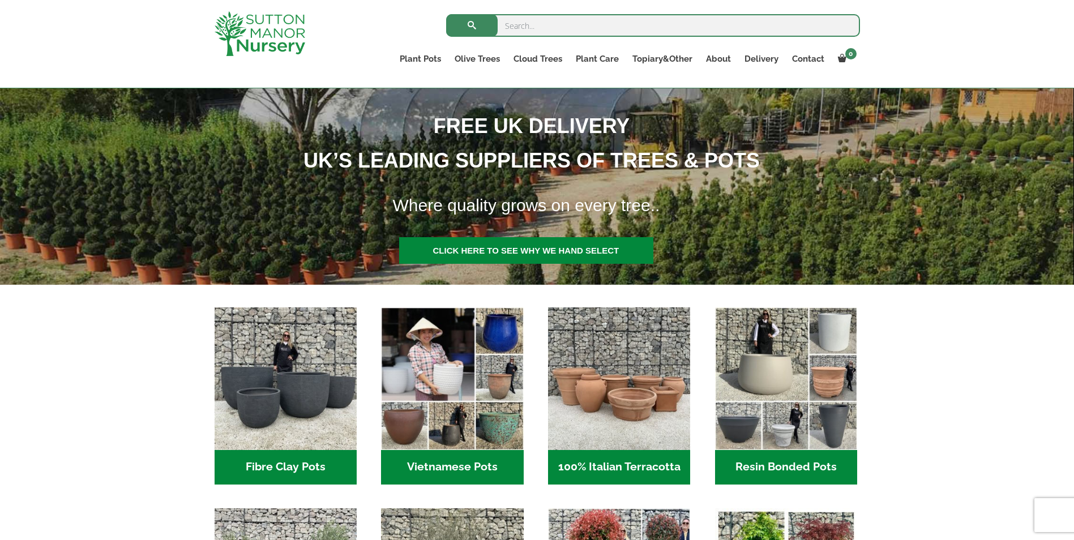
scroll to position [340, 0]
